Goal: Navigation & Orientation: Find specific page/section

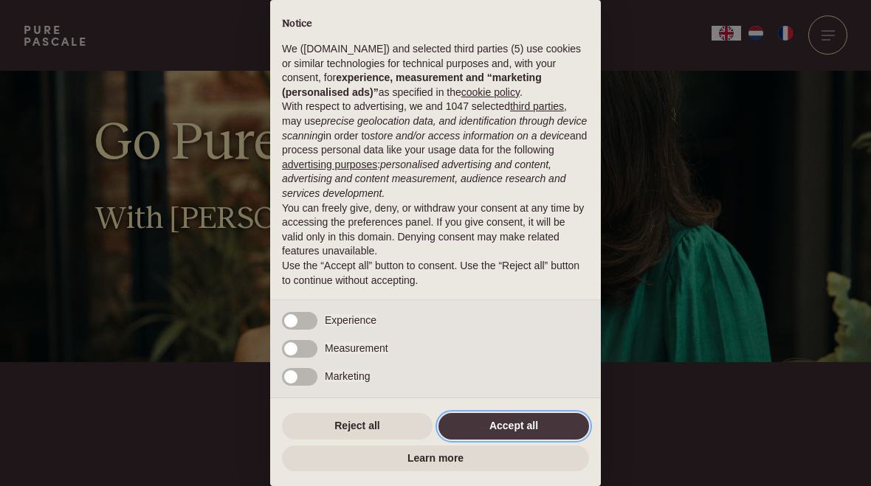
click at [529, 415] on button "Accept all" at bounding box center [513, 426] width 151 height 27
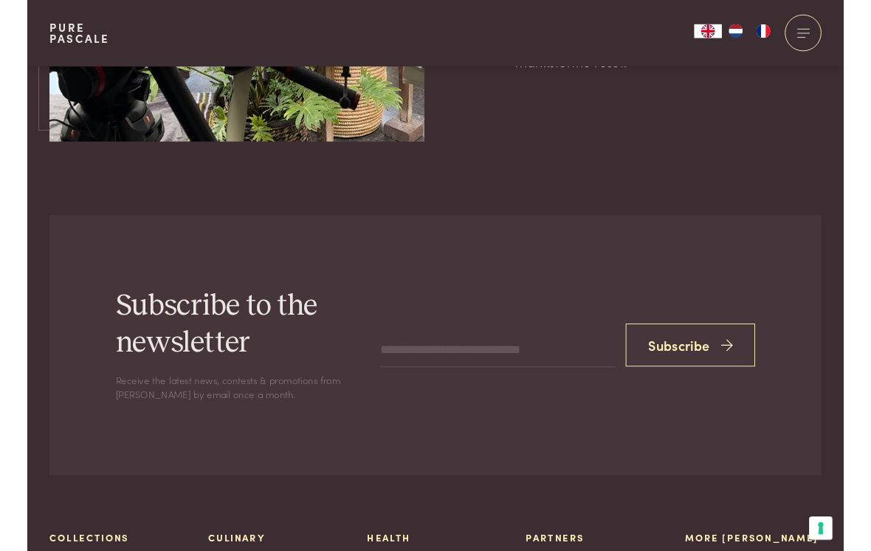
scroll to position [4545, 0]
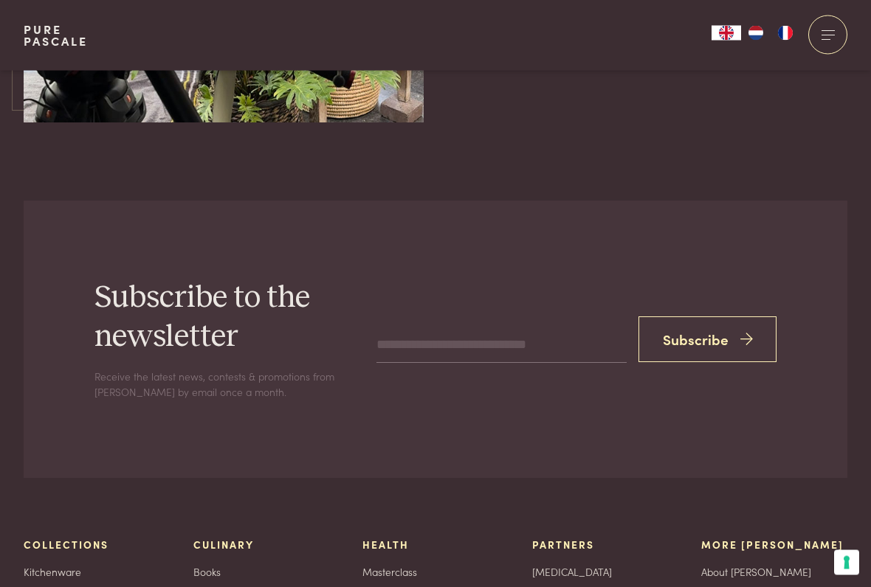
click at [405, 328] on input "email" at bounding box center [501, 345] width 250 height 35
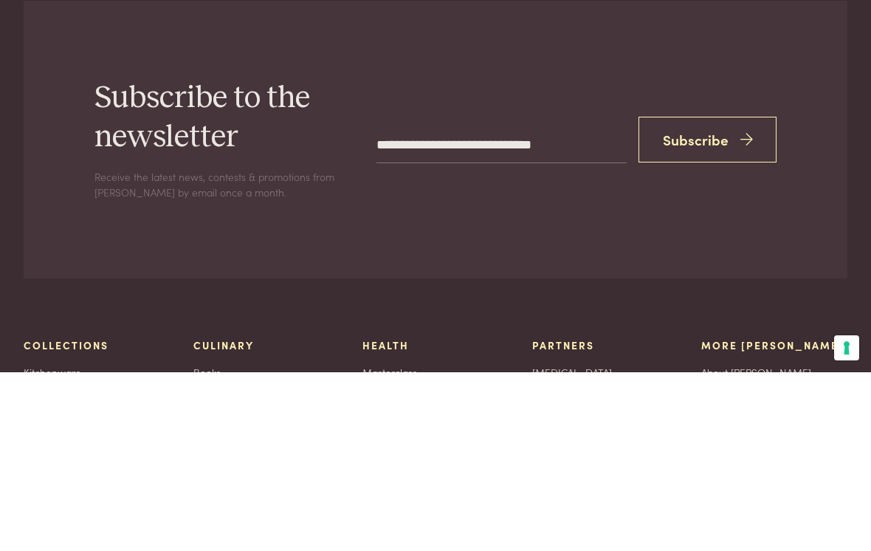
type input "**********"
click at [714, 295] on button "Subscribe" at bounding box center [707, 318] width 139 height 46
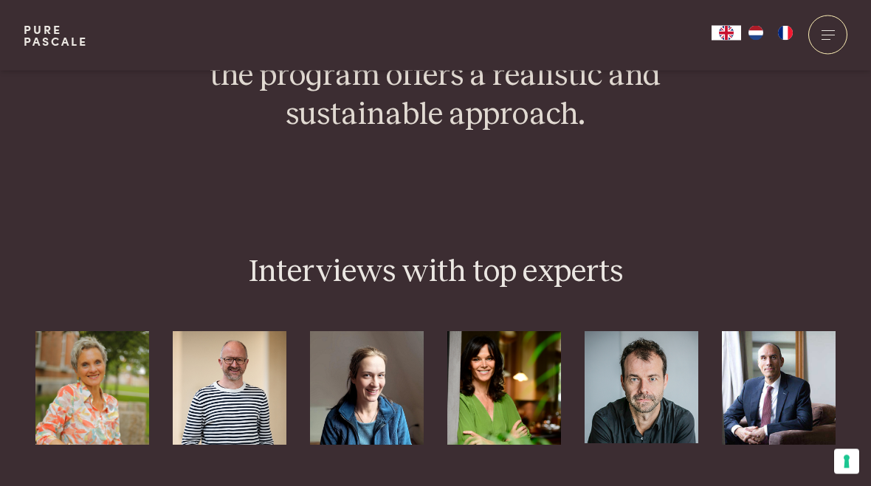
scroll to position [3431, 0]
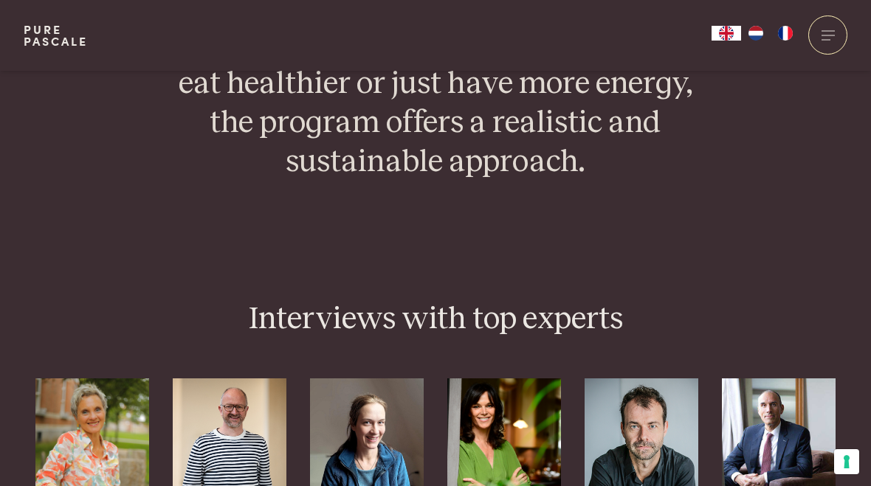
click at [818, 44] on div at bounding box center [827, 34] width 39 height 39
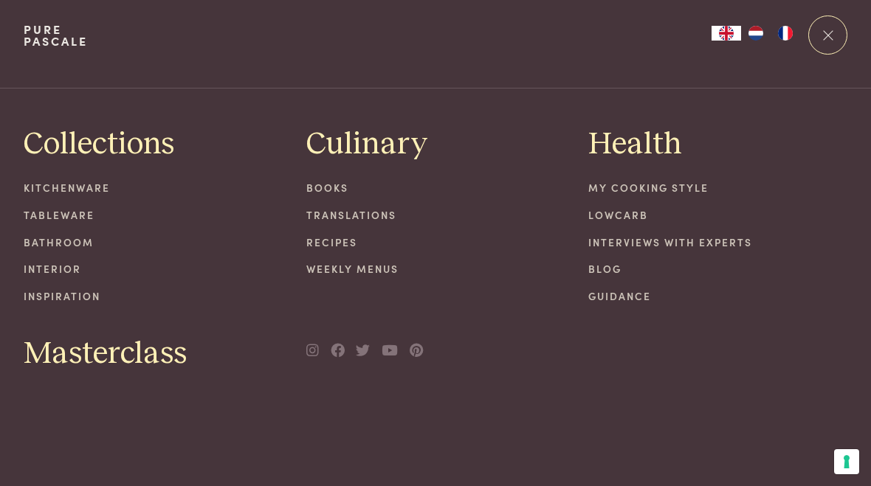
click at [148, 355] on span "Masterclass" at bounding box center [105, 354] width 163 height 39
click at [159, 367] on span "Masterclass" at bounding box center [105, 354] width 163 height 39
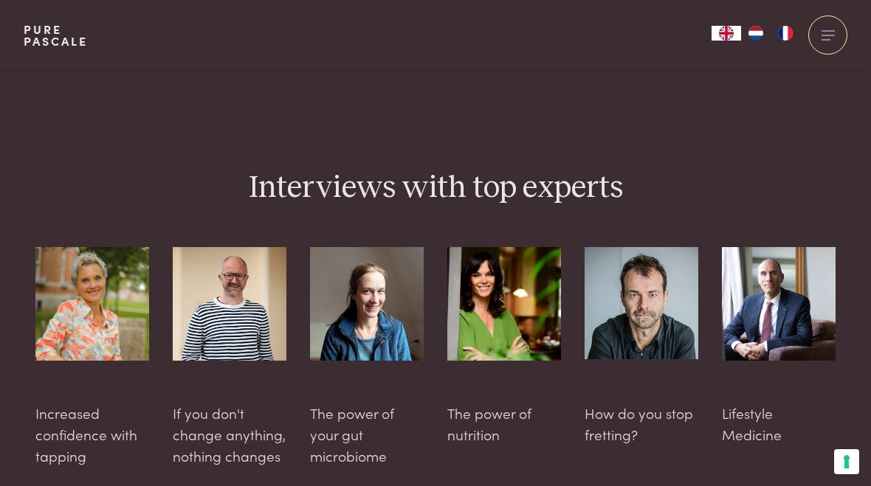
scroll to position [3553, 0]
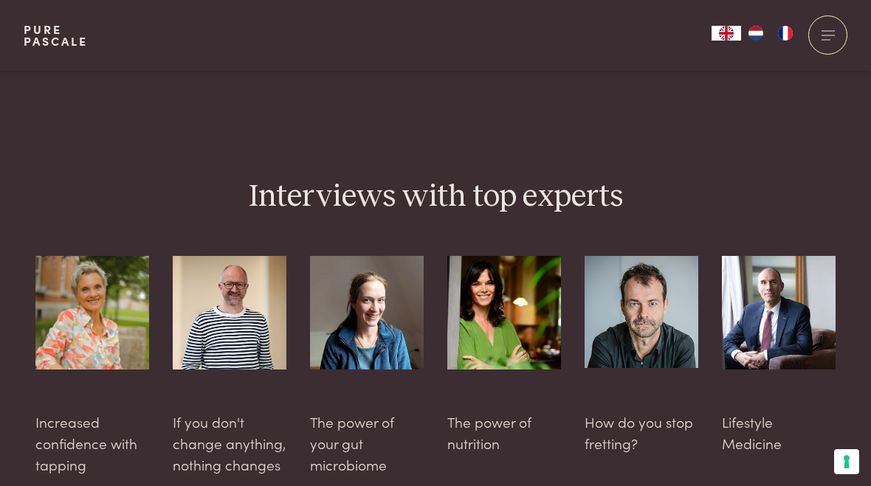
click at [835, 31] on div at bounding box center [827, 34] width 39 height 39
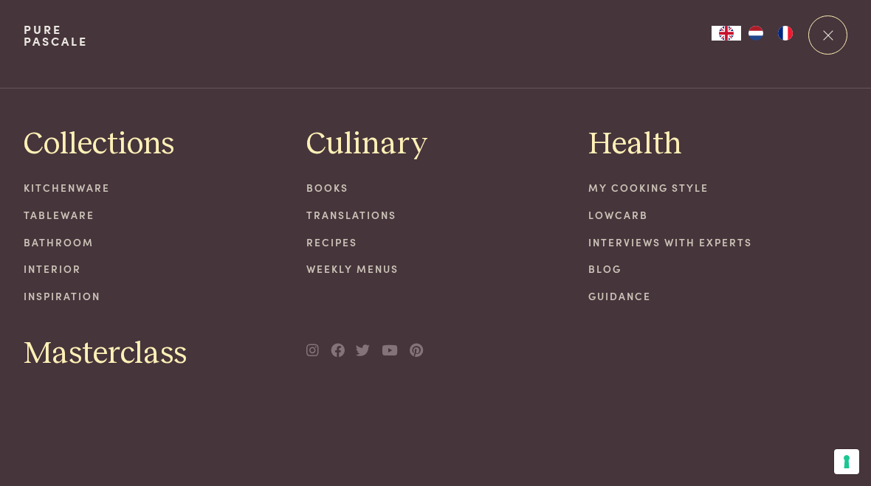
click at [610, 193] on link "My cooking style" at bounding box center [717, 187] width 259 height 15
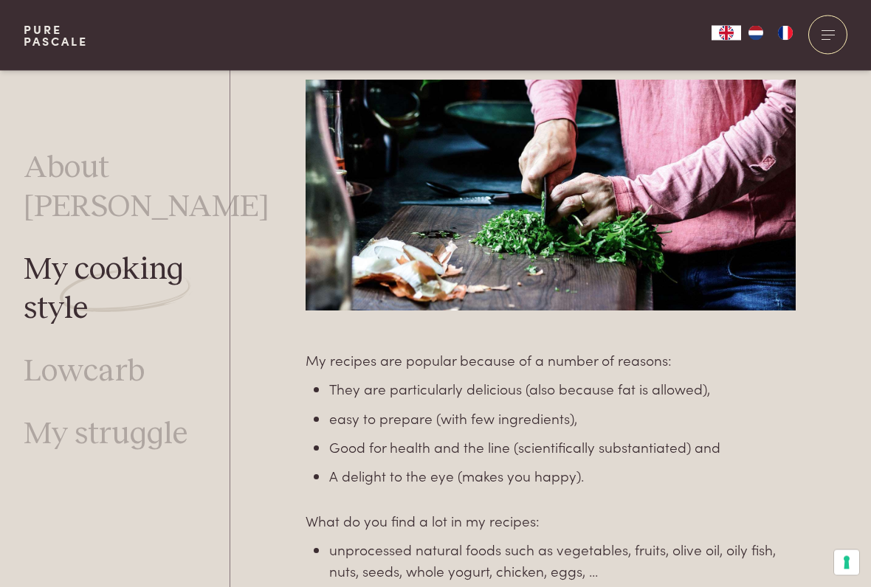
scroll to position [755, 0]
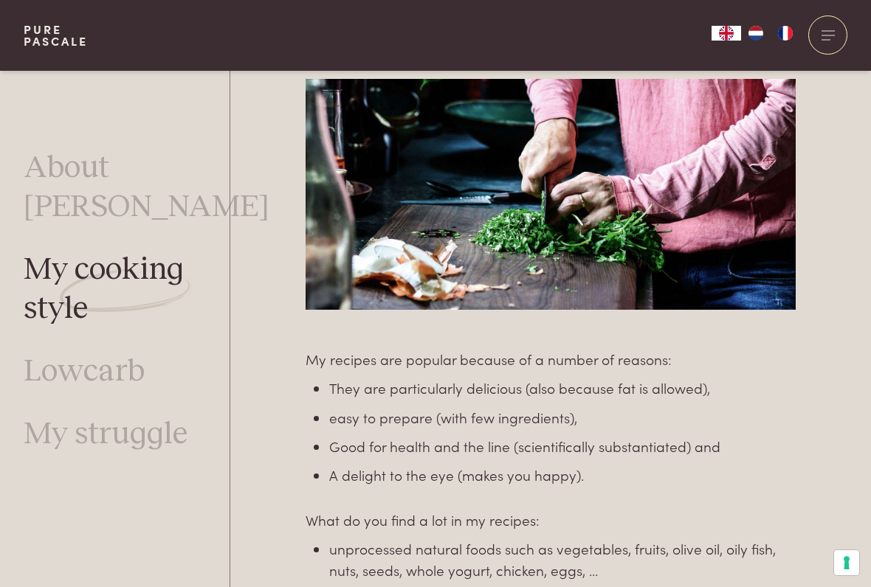
click at [86, 353] on link "Lowcarb" at bounding box center [84, 372] width 121 height 39
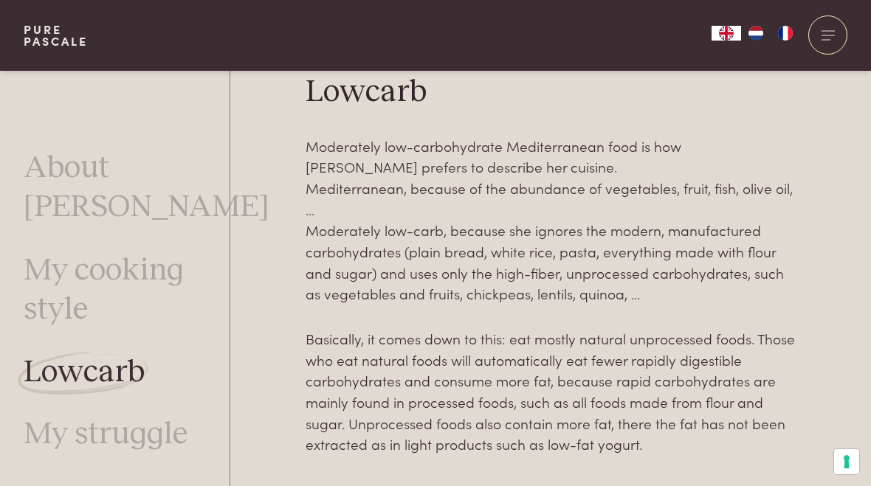
scroll to position [363, 0]
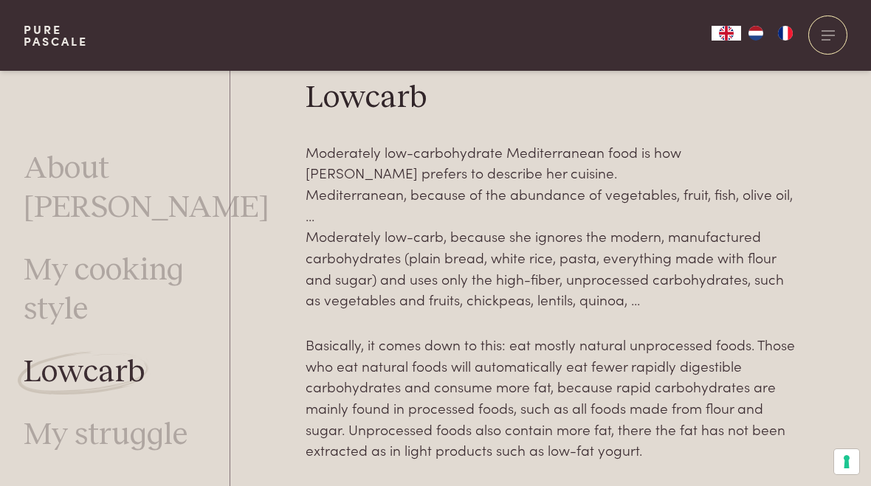
click at [756, 30] on img "NL" at bounding box center [756, 33] width 18 height 15
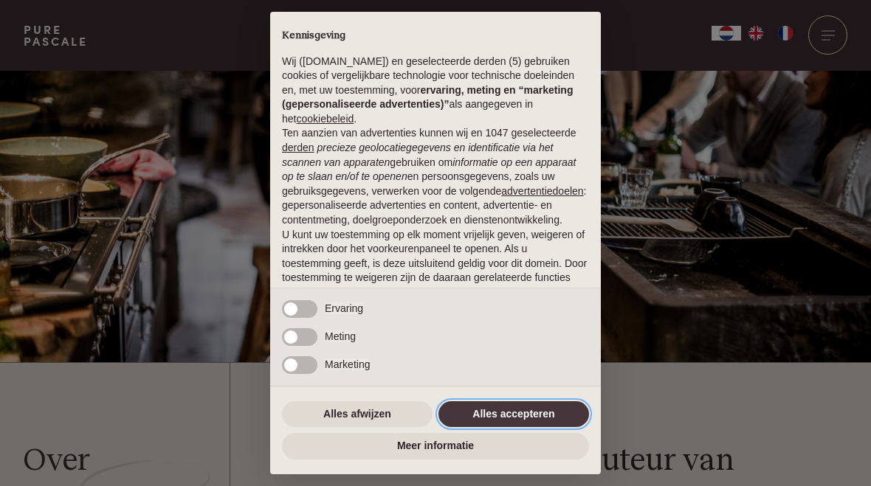
click at [505, 419] on button "Alles accepteren" at bounding box center [513, 414] width 151 height 27
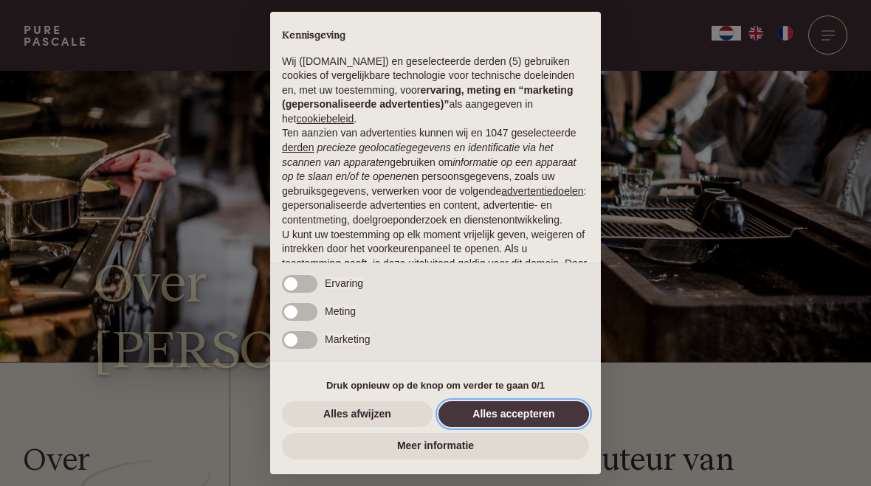
scroll to position [97, 0]
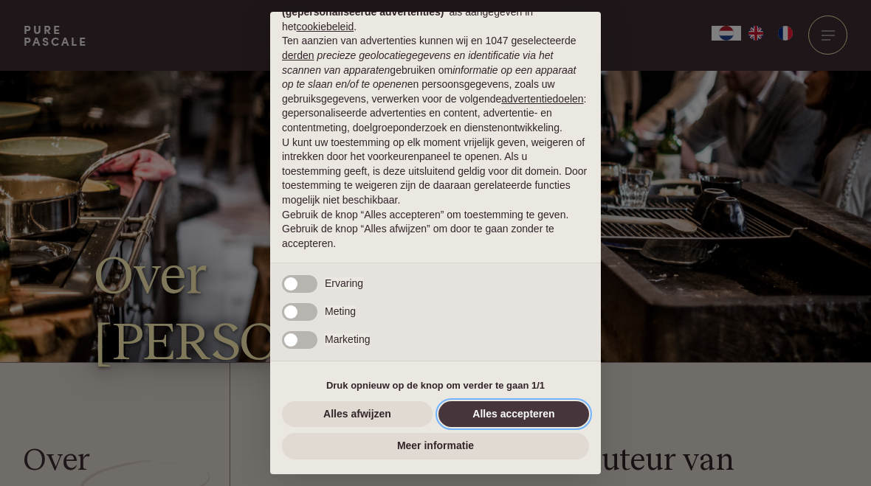
click at [523, 404] on button "Alles accepteren" at bounding box center [513, 414] width 151 height 27
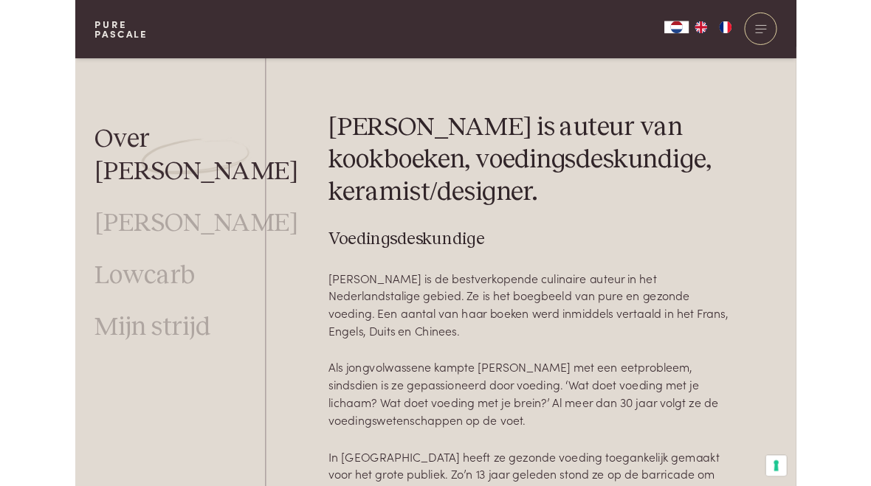
scroll to position [368, 0]
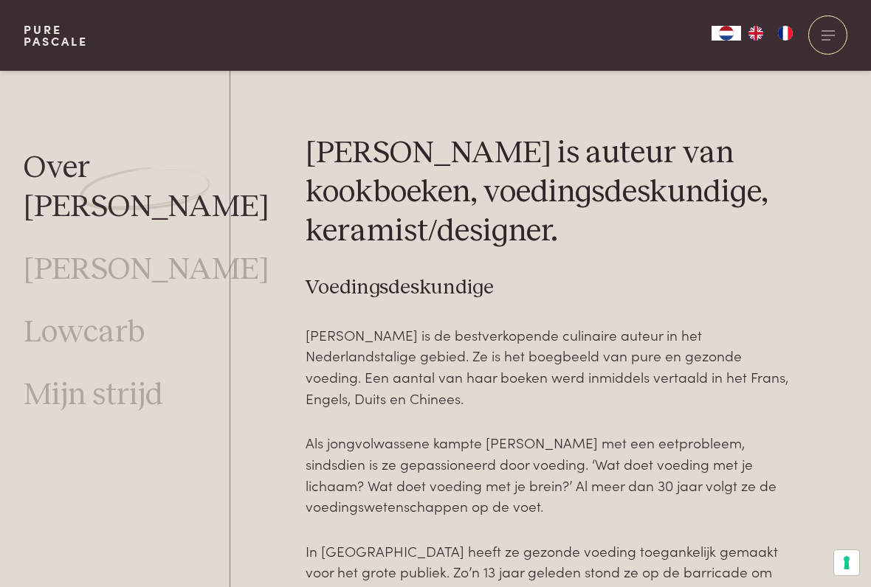
click at [75, 314] on link "Lowcarb" at bounding box center [84, 333] width 121 height 39
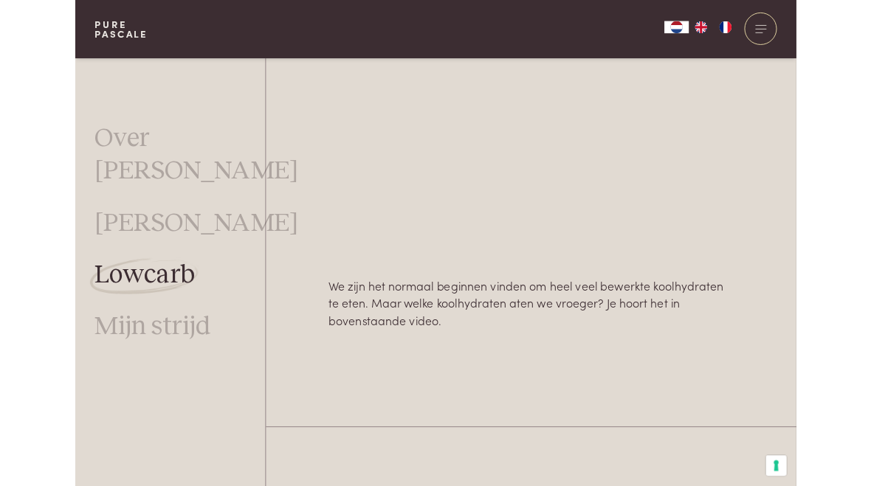
scroll to position [1064, 0]
